Goal: Book appointment/travel/reservation

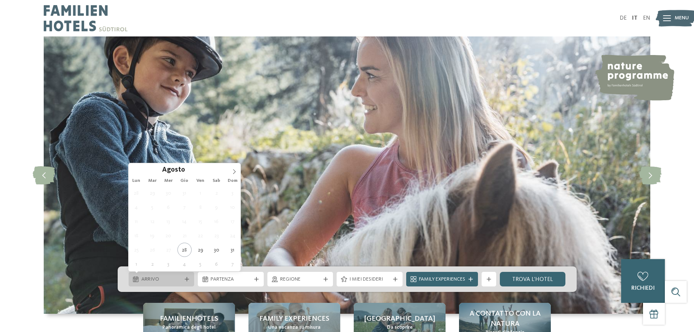
click at [179, 281] on span "Arrivo" at bounding box center [161, 279] width 40 height 7
click at [233, 173] on icon at bounding box center [234, 171] width 5 height 5
click at [233, 172] on icon at bounding box center [234, 171] width 5 height 5
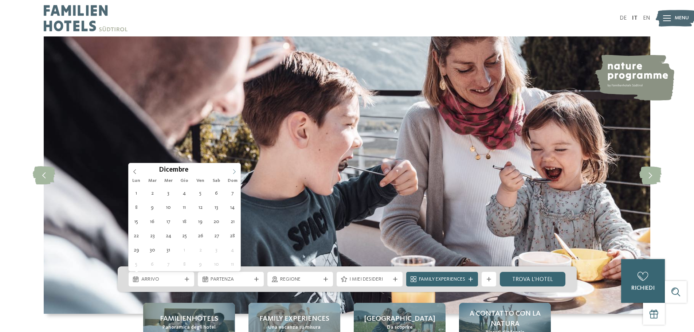
type input "****"
click at [233, 172] on icon at bounding box center [234, 171] width 5 height 5
type div "[DATE]"
type input "****"
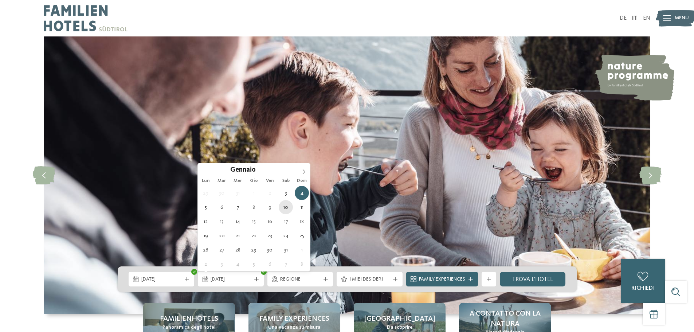
type div "[DATE]"
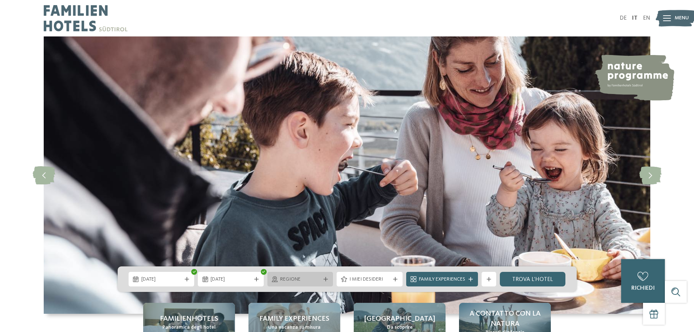
click at [300, 280] on span "Regione" at bounding box center [300, 279] width 40 height 7
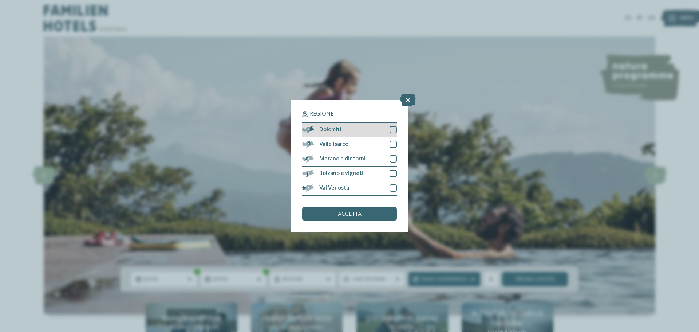
click at [395, 127] on div at bounding box center [393, 129] width 7 height 7
click at [349, 217] on span "accetta" at bounding box center [350, 214] width 24 height 6
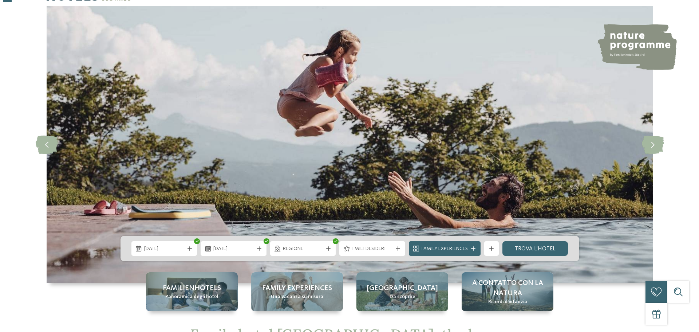
scroll to position [73, 0]
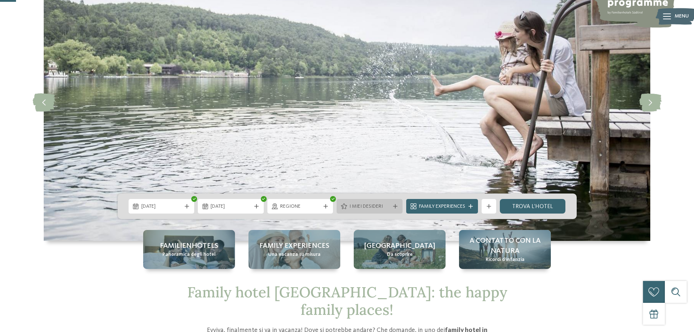
click at [390, 205] on div "I miei desideri" at bounding box center [369, 206] width 44 height 8
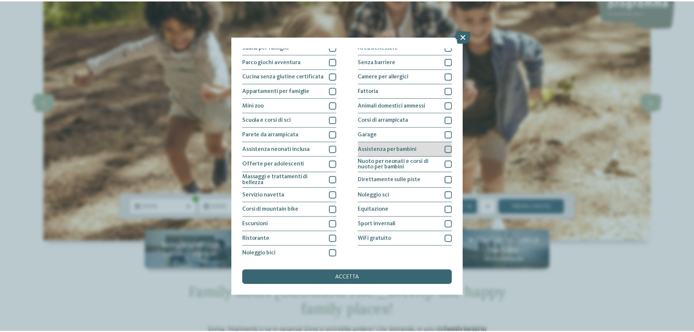
scroll to position [51, 0]
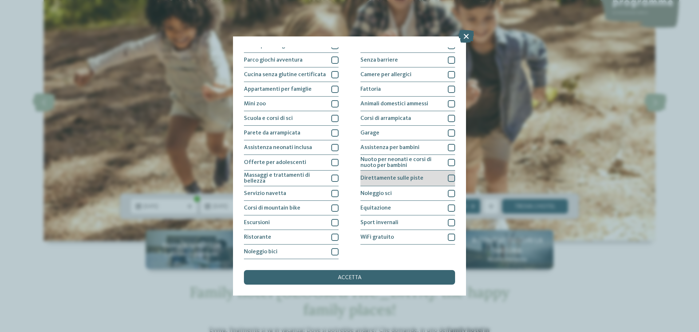
click at [448, 180] on div at bounding box center [451, 177] width 7 height 7
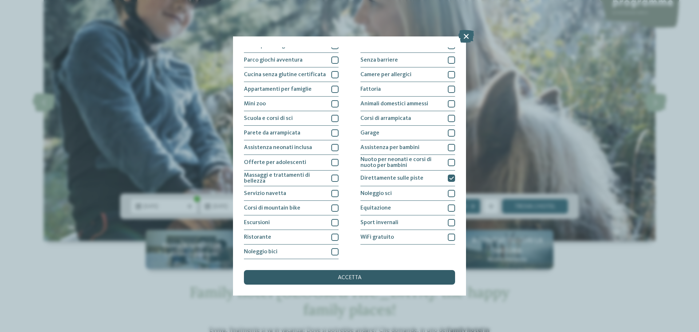
click at [341, 276] on span "accetta" at bounding box center [350, 278] width 24 height 6
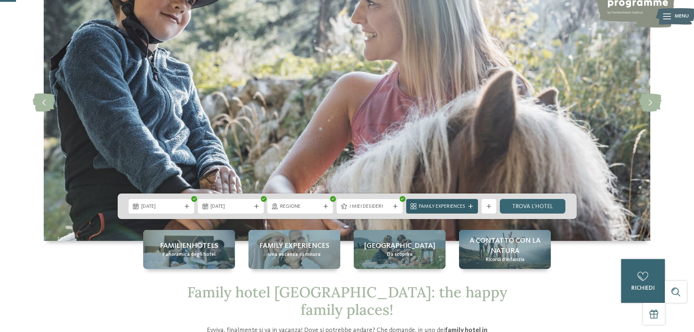
click at [453, 202] on div "Family Experiences" at bounding box center [442, 206] width 72 height 15
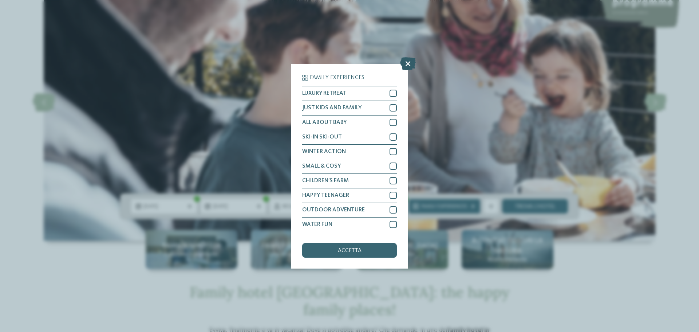
click at [406, 63] on icon at bounding box center [408, 63] width 16 height 13
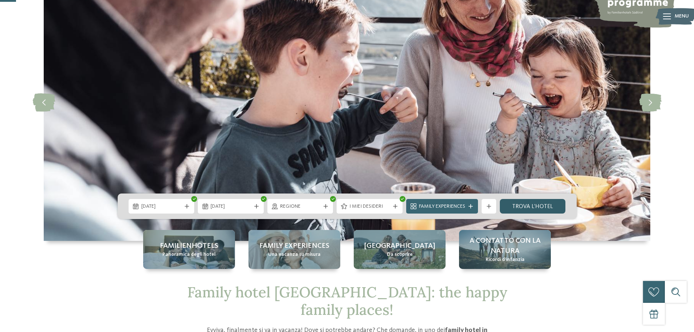
click at [541, 208] on link "trova l’hotel" at bounding box center [533, 206] width 66 height 15
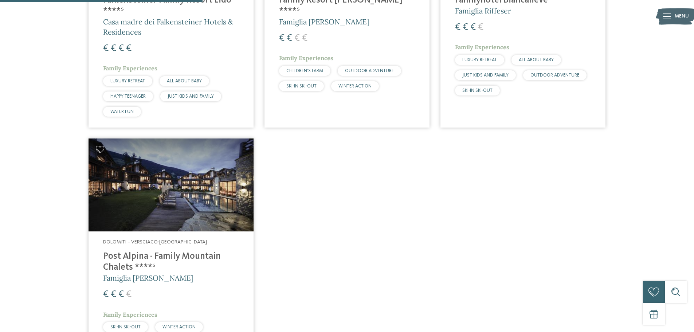
scroll to position [239, 0]
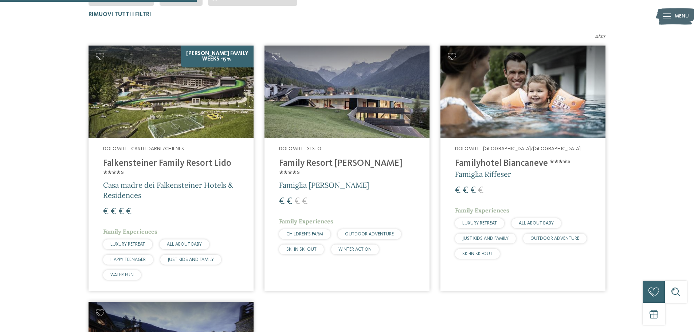
click at [327, 164] on h4 "Family Resort [PERSON_NAME] ****ˢ" at bounding box center [347, 169] width 136 height 22
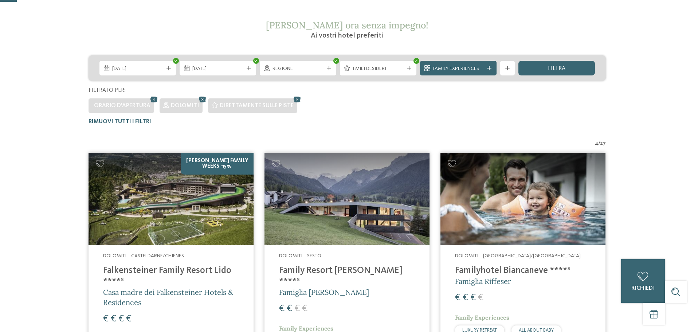
scroll to position [20, 0]
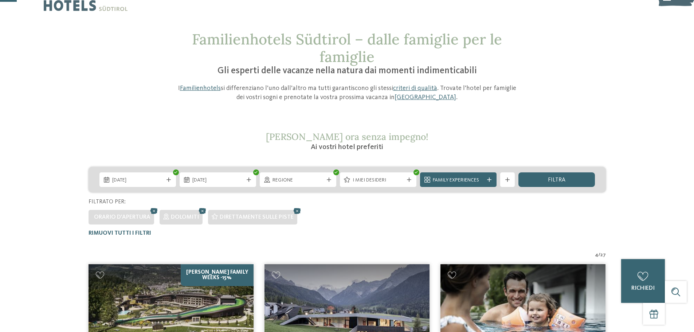
click at [291, 181] on span "Regione" at bounding box center [297, 180] width 51 height 7
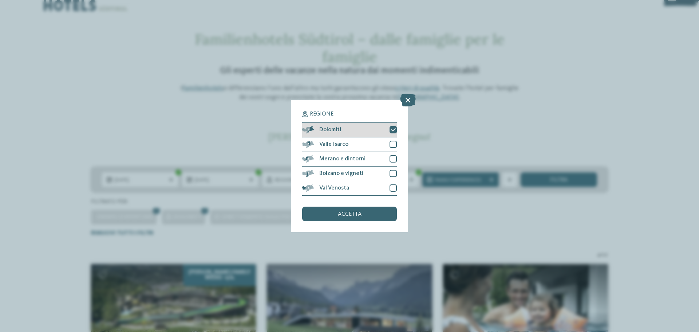
click at [394, 130] on icon at bounding box center [393, 129] width 5 height 4
click at [345, 214] on span "accetta" at bounding box center [350, 214] width 24 height 6
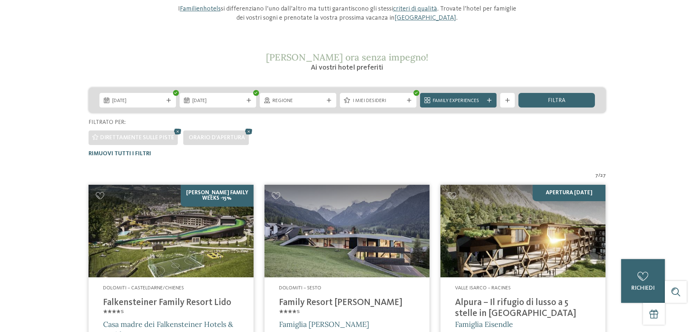
scroll to position [0, 0]
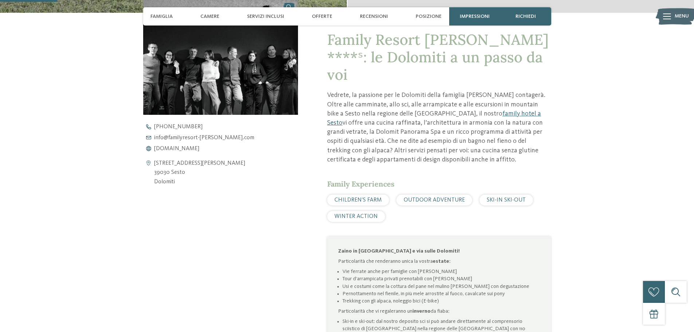
scroll to position [401, 0]
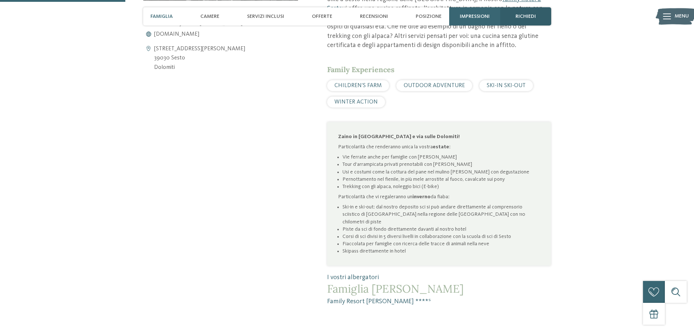
click at [533, 14] on span "richiedi" at bounding box center [525, 16] width 20 height 6
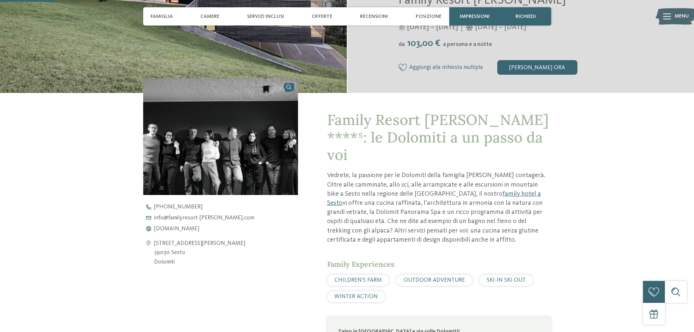
scroll to position [0, 0]
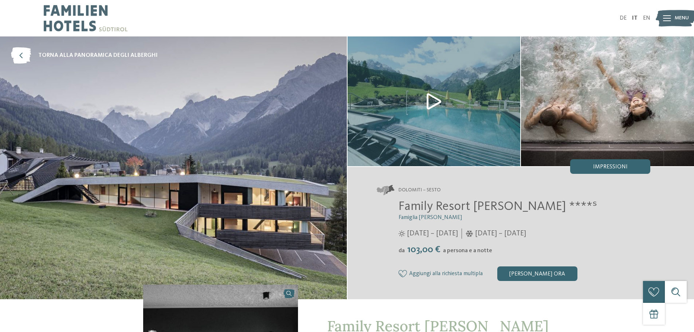
click at [282, 172] on img at bounding box center [173, 167] width 347 height 263
